Goal: Task Accomplishment & Management: Complete application form

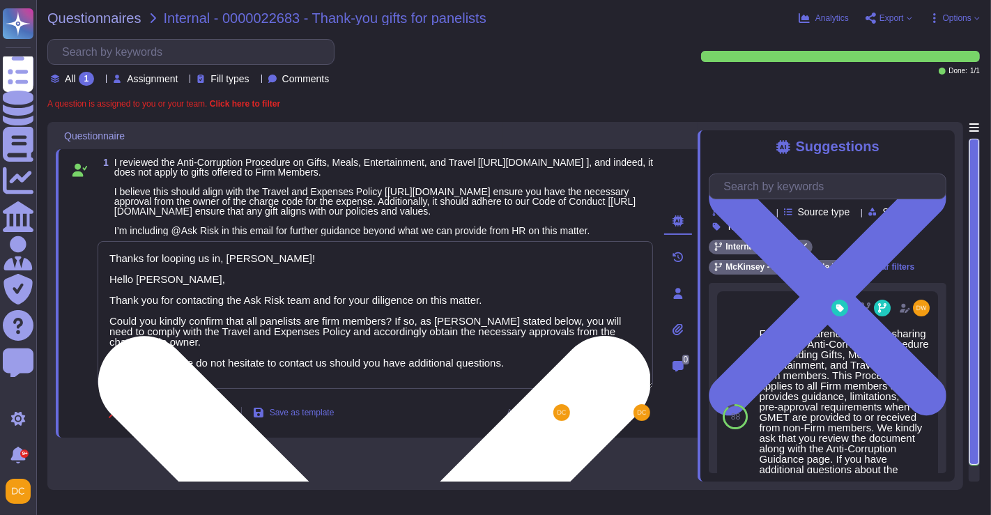
type textarea "Thanks for looping us in, [PERSON_NAME]! Hello [PERSON_NAME], Thank you for con…"
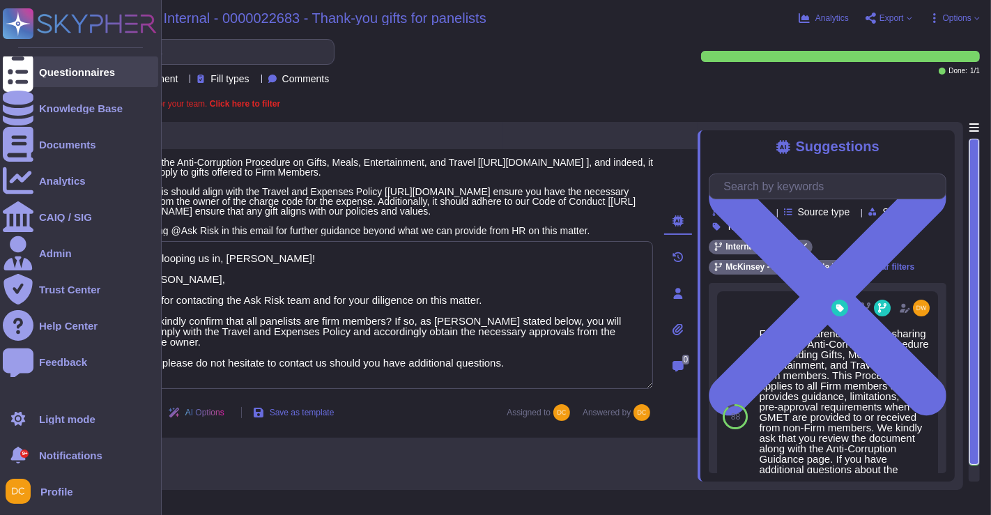
click at [82, 71] on div "Questionnaires" at bounding box center [77, 72] width 76 height 10
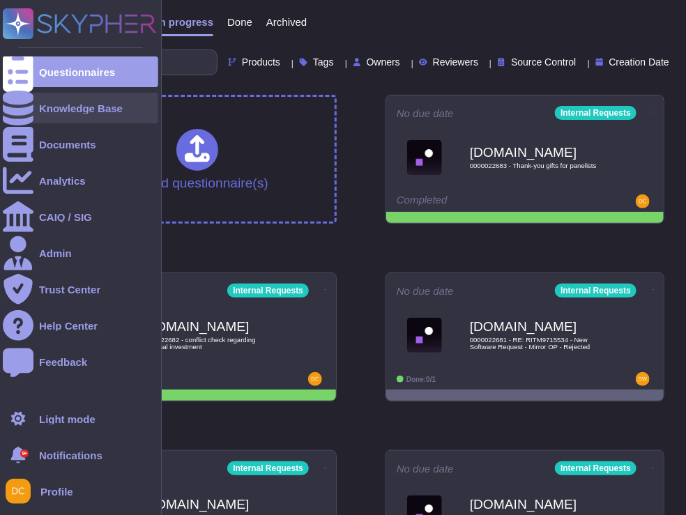
click at [56, 104] on div "Knowledge Base" at bounding box center [81, 108] width 84 height 10
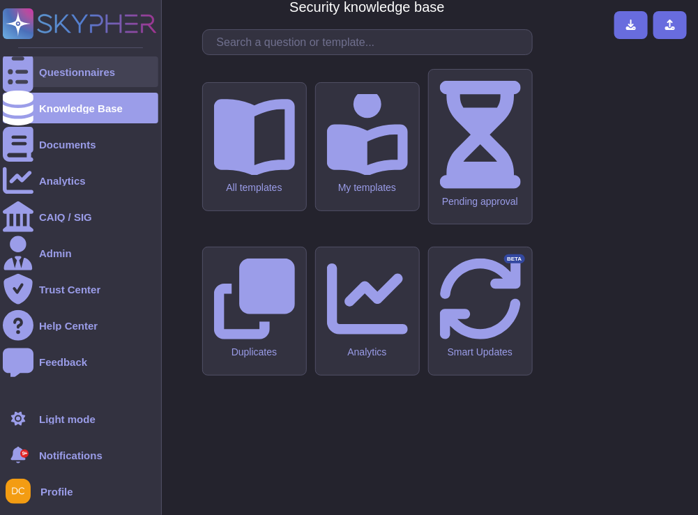
click at [73, 74] on div "Questionnaires" at bounding box center [77, 72] width 76 height 10
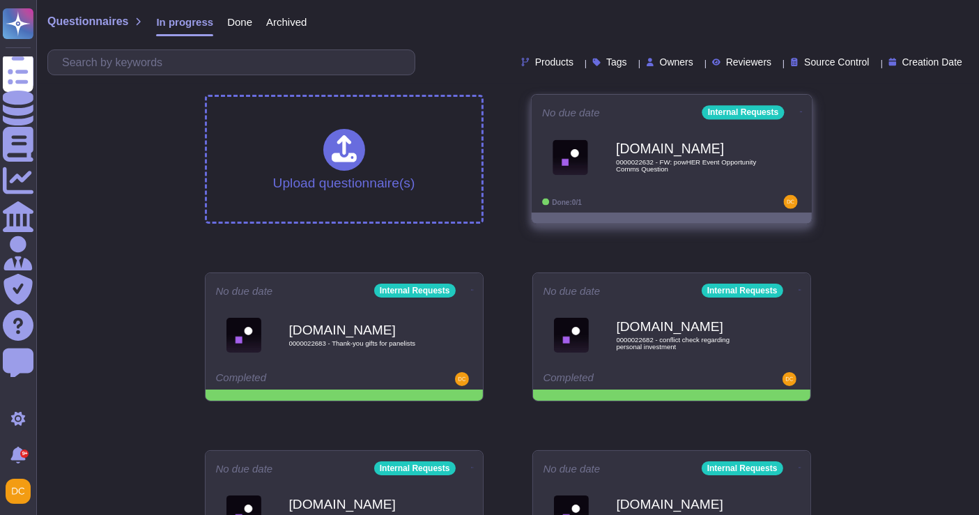
click at [795, 176] on span "[DOMAIN_NAME] 0000022632 - FW: powHER Event Opportunity Comms Question" at bounding box center [671, 157] width 259 height 56
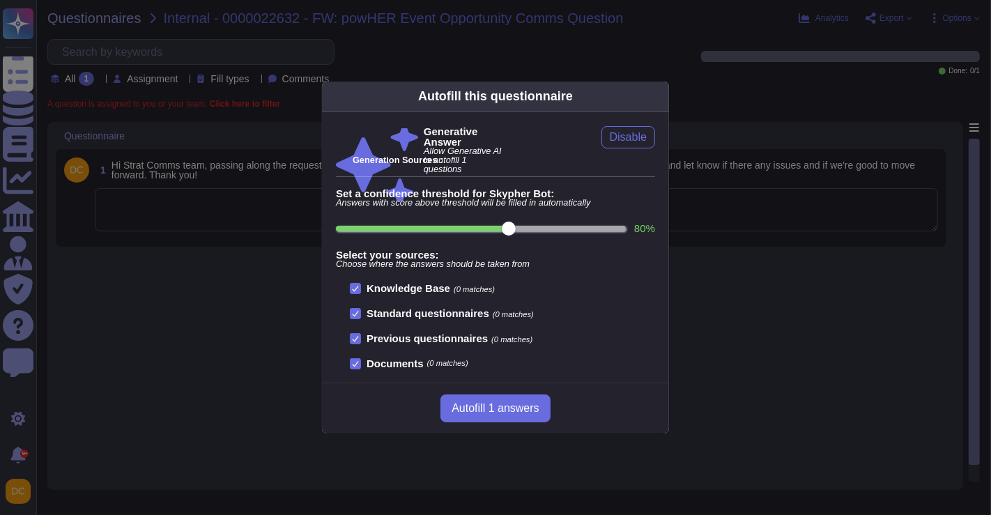
click at [171, 242] on div "Autofill this questionnaire Generative Answer Allow Generative AI to autofill 1…" at bounding box center [495, 257] width 991 height 515
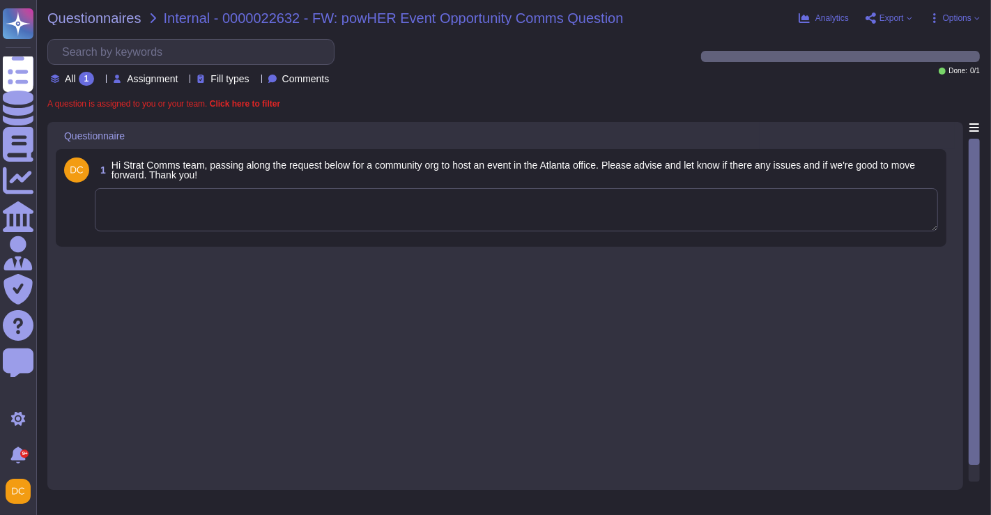
click at [282, 203] on textarea at bounding box center [516, 209] width 843 height 43
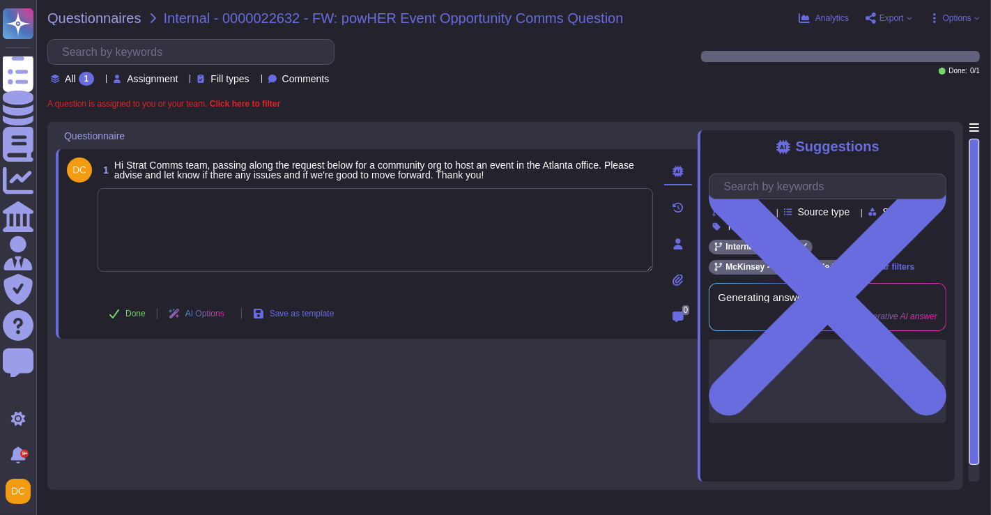
paste textarea "Please share the Anti-Corruption Guide for Organizing Firm Events. This documen…"
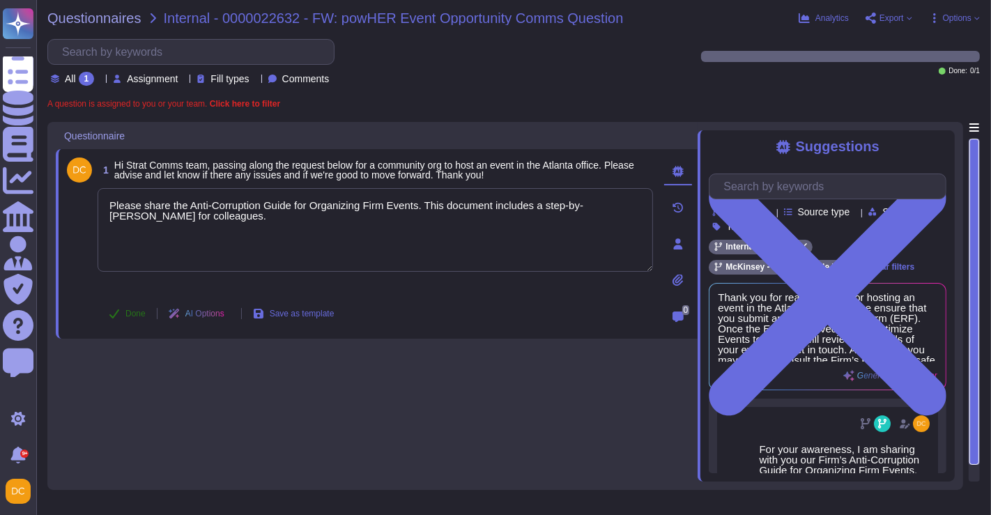
type textarea "Please share the Anti-Corruption Guide for Organizing Firm Events. This documen…"
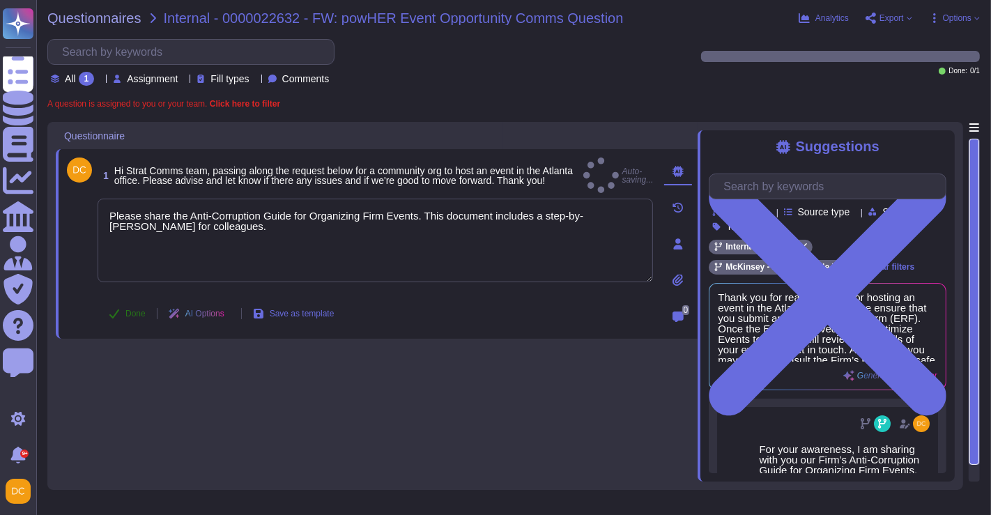
click at [124, 309] on button "Done" at bounding box center [127, 314] width 59 height 28
